Goal: Navigation & Orientation: Find specific page/section

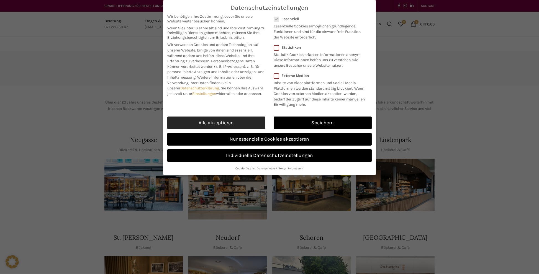
click at [232, 124] on link "Alle akzeptieren" at bounding box center [216, 123] width 98 height 13
checkbox input "true"
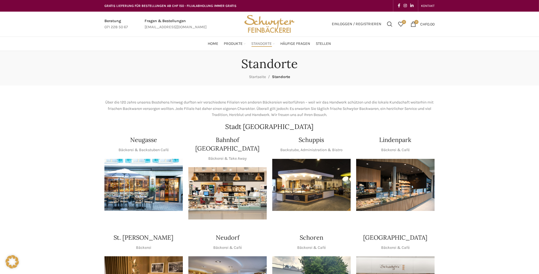
click at [302, 190] on img "1 / 1" at bounding box center [311, 185] width 78 height 52
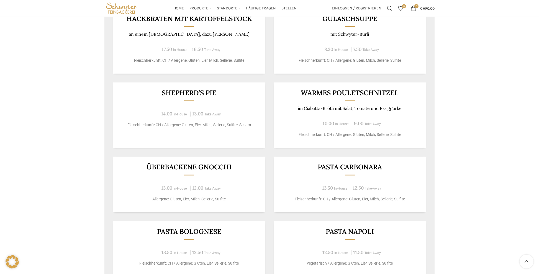
scroll to position [296, 0]
